Goal: Book appointment/travel/reservation

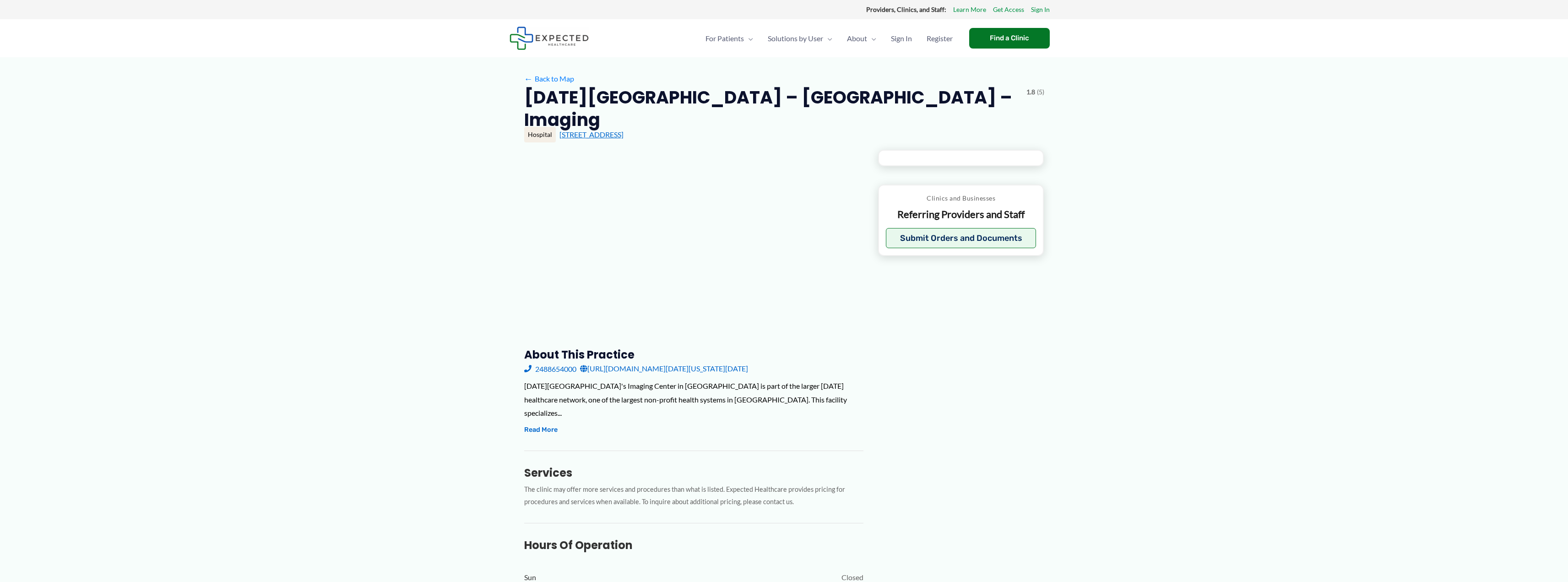
type input "**********"
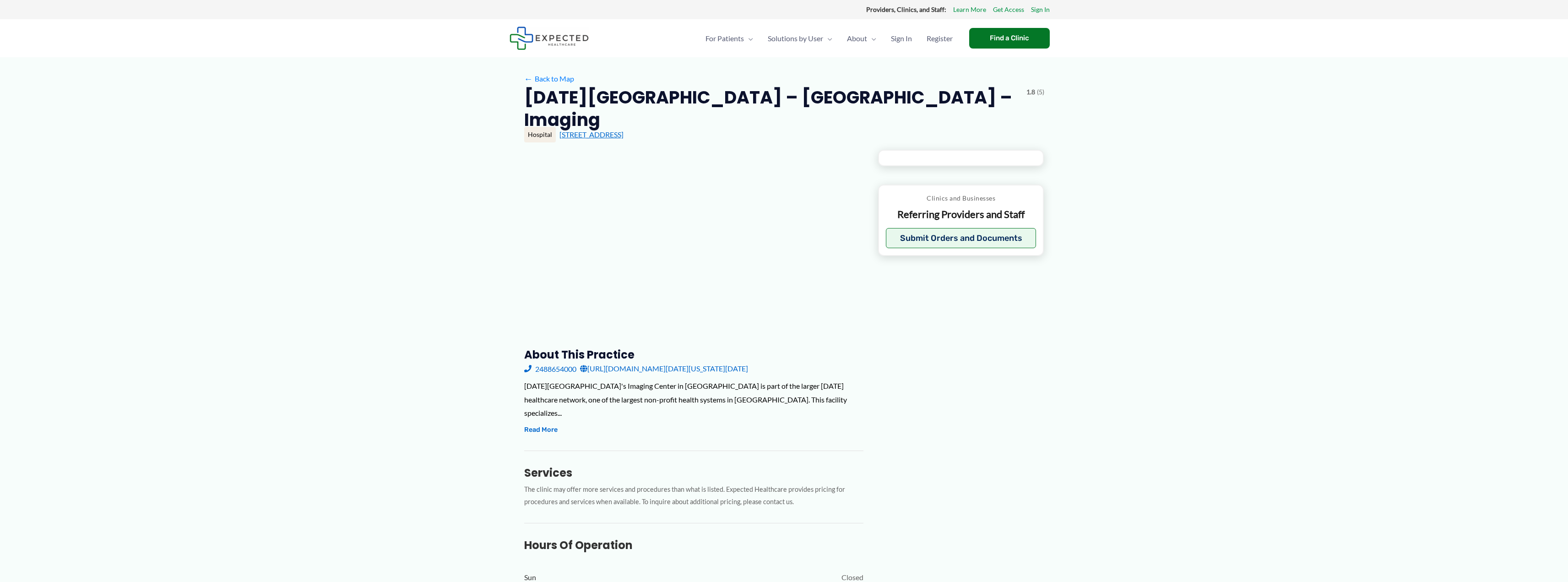
type input "**********"
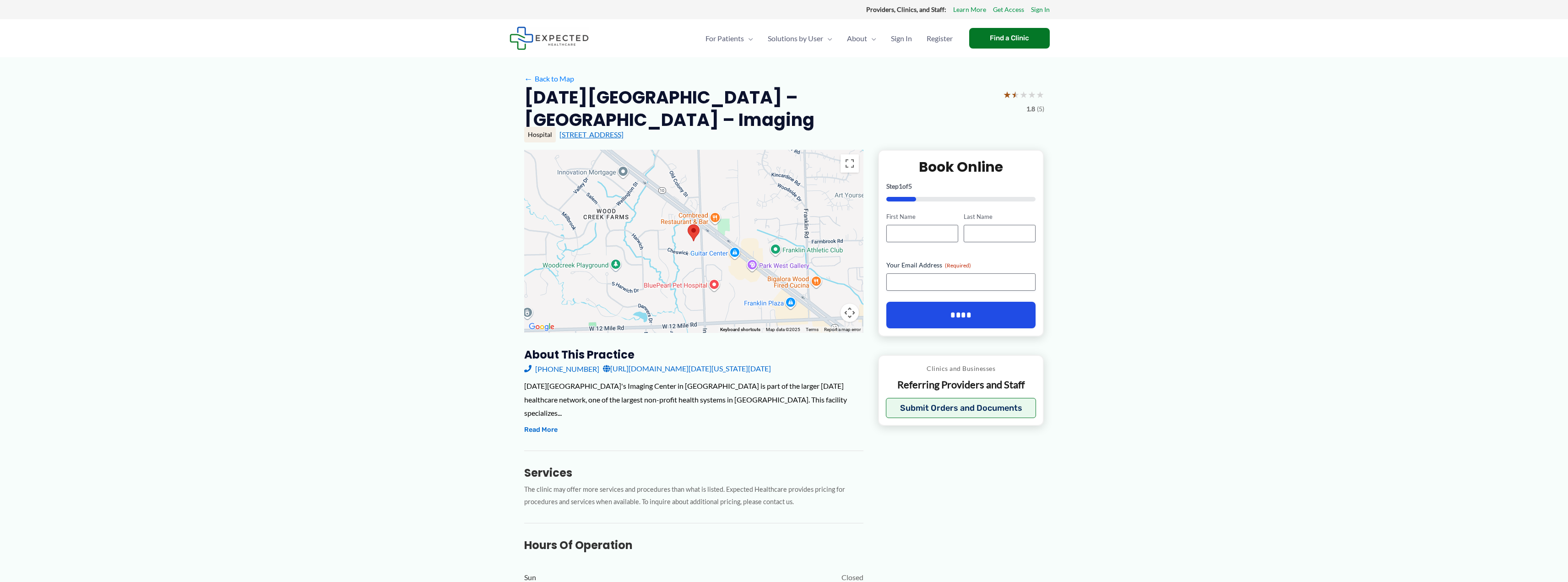
click at [623, 135] on link "[STREET_ADDRESS]" at bounding box center [591, 135] width 64 height 9
